Goal: Task Accomplishment & Management: Use online tool/utility

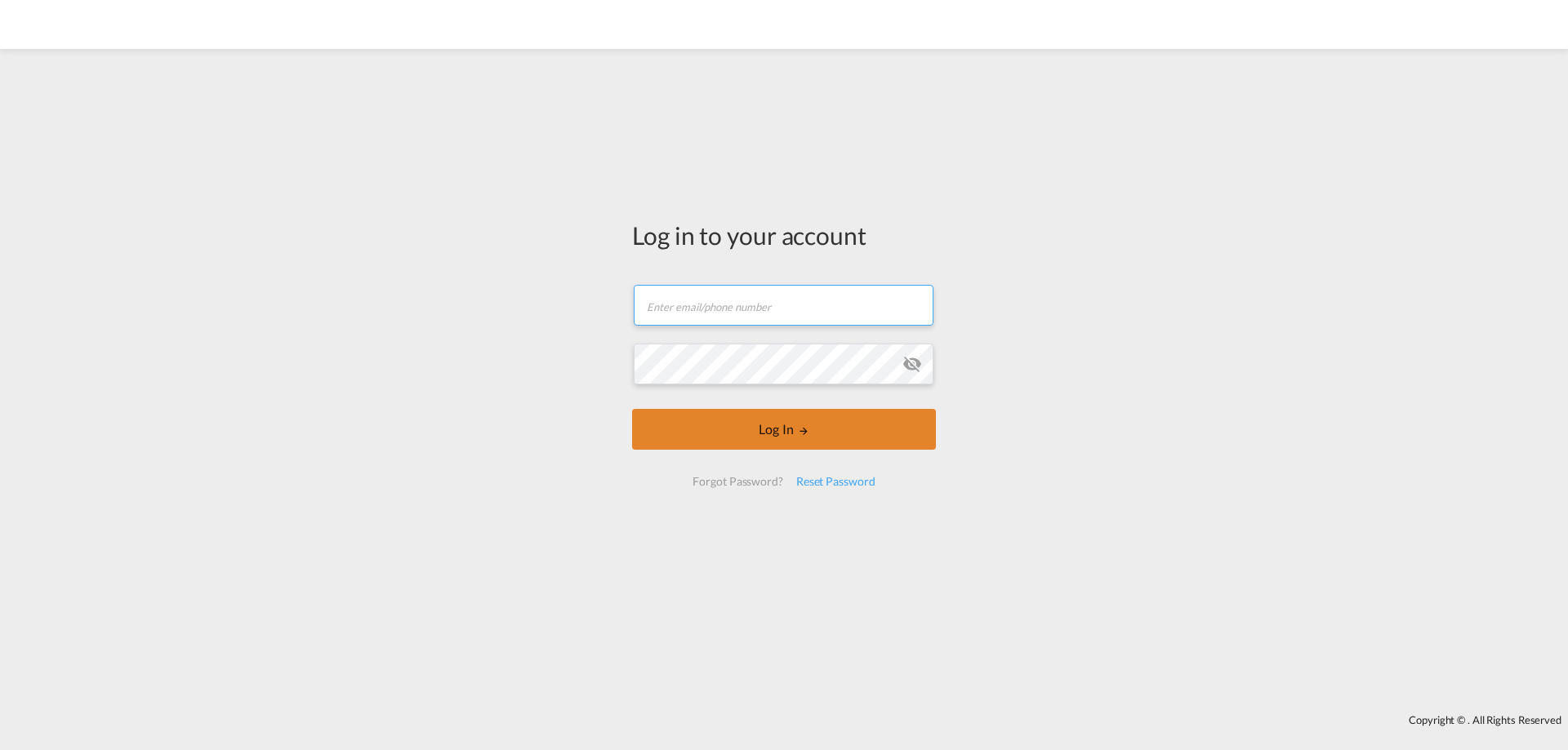
type input "[PERSON_NAME][EMAIL_ADDRESS][DOMAIN_NAME]"
click at [827, 437] on button "Log In" at bounding box center [784, 429] width 304 height 41
